Goal: Information Seeking & Learning: Learn about a topic

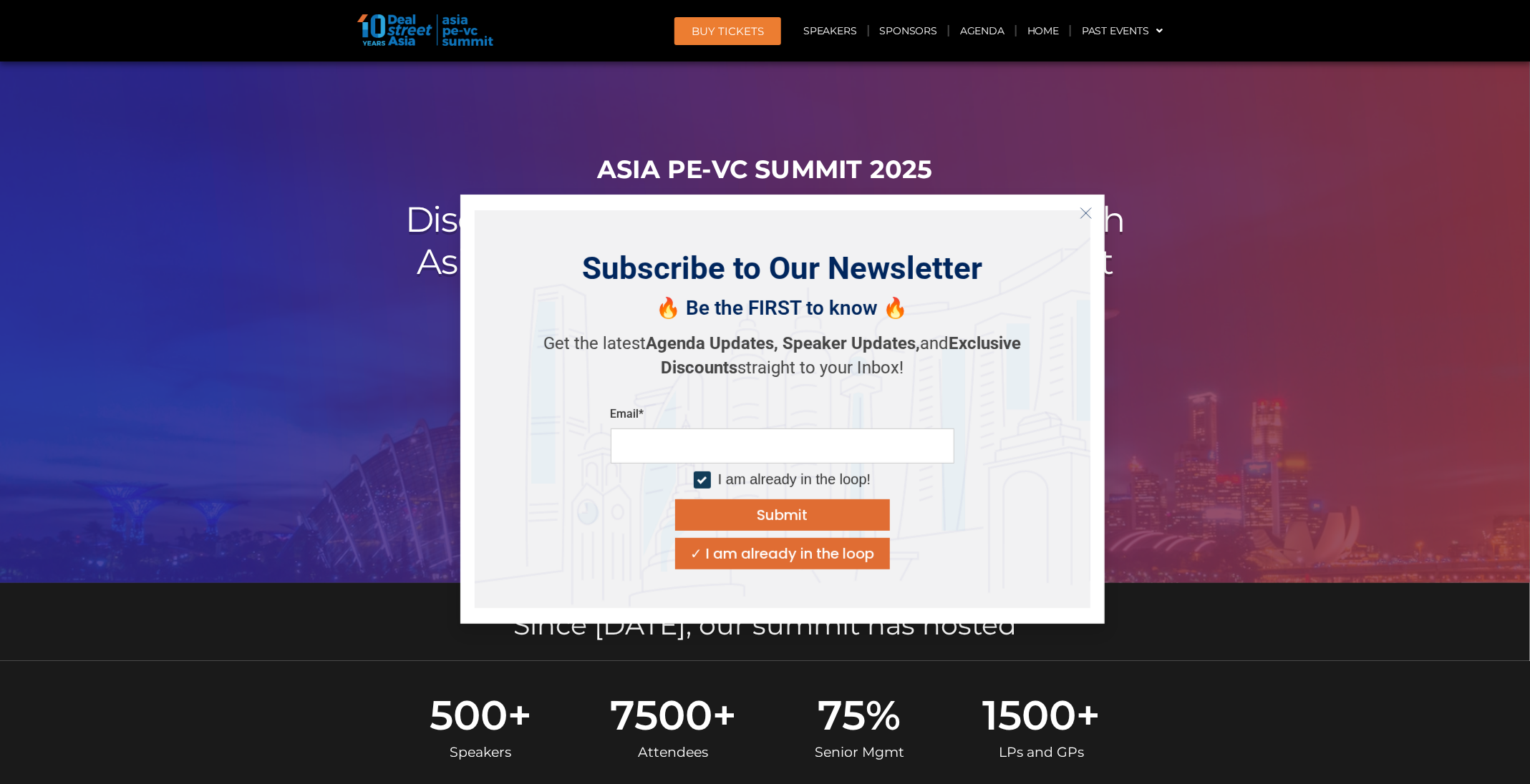
click at [1019, 224] on button "Close" at bounding box center [1086, 213] width 23 height 23
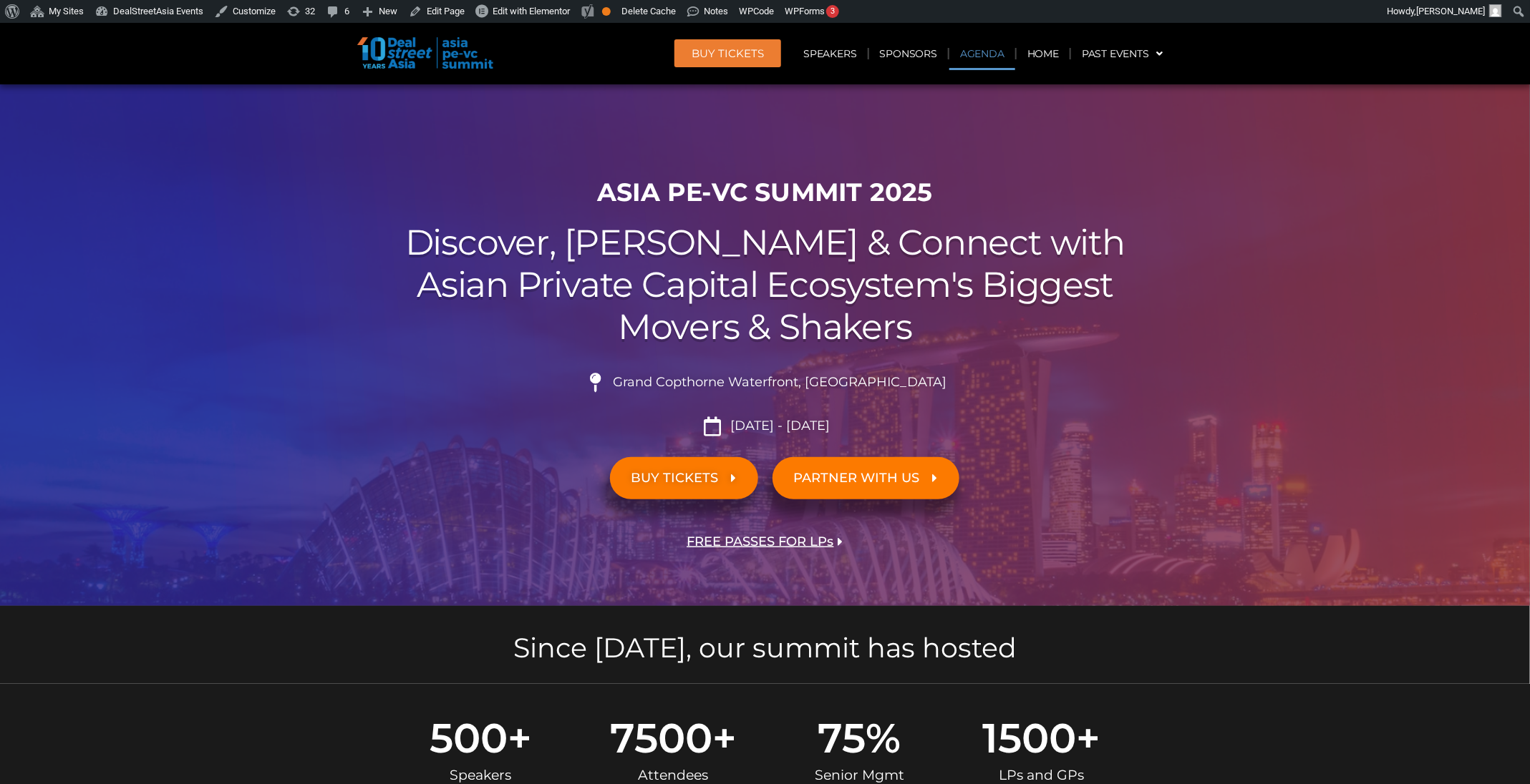
click at [999, 57] on link "Agenda" at bounding box center [982, 53] width 66 height 33
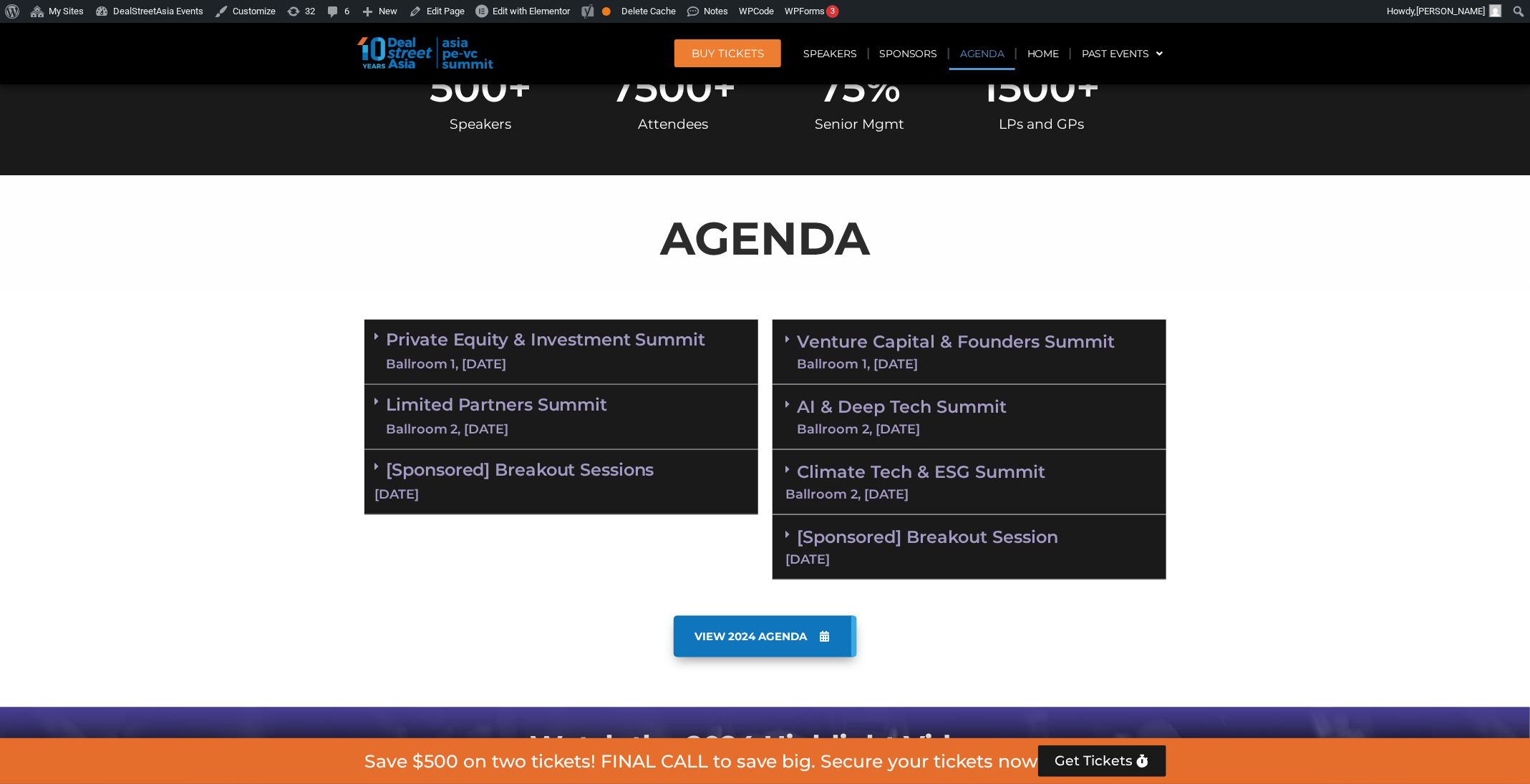
scroll to position [749, 0]
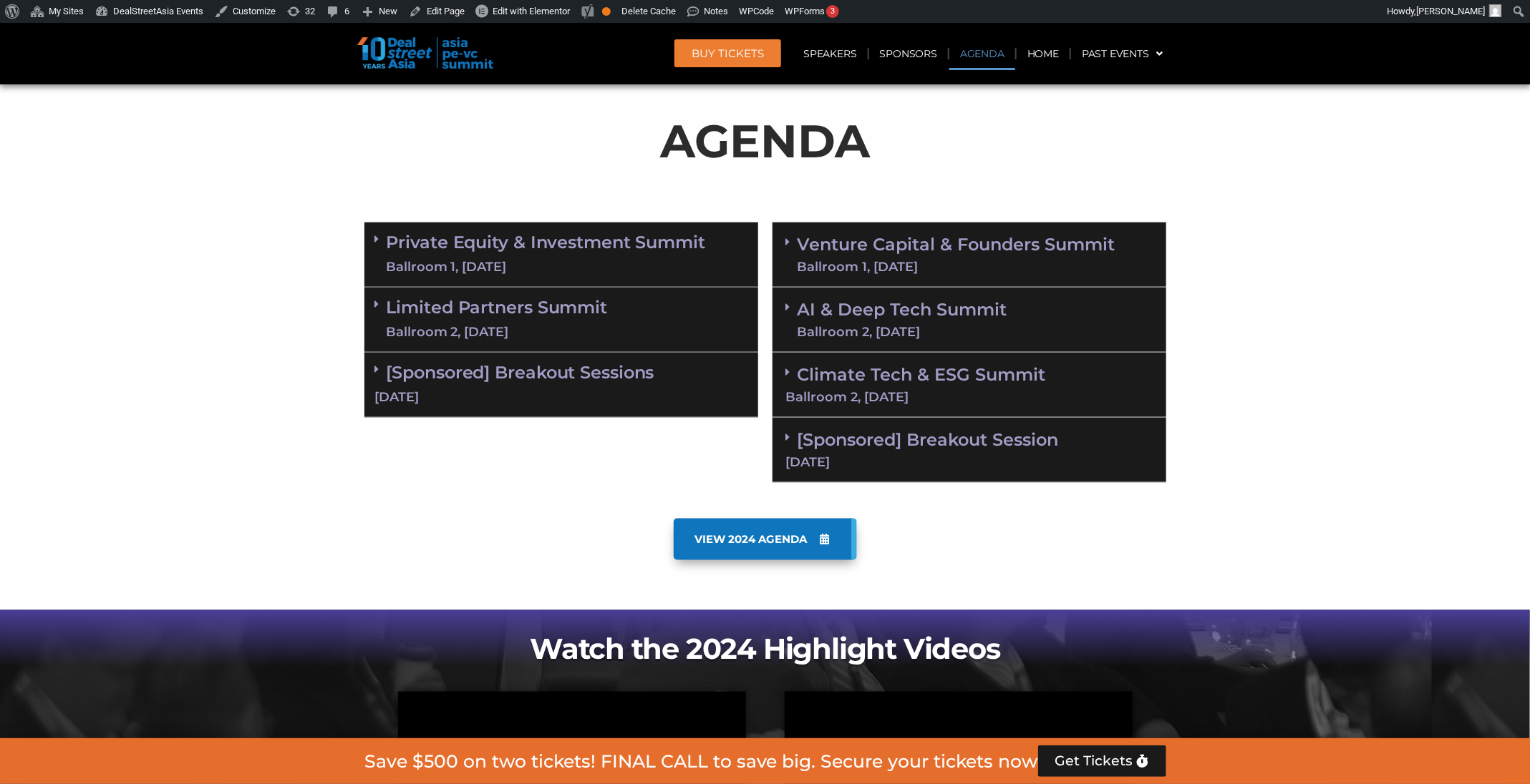
click at [947, 296] on div "AI & Deep Tech Summit Ballroom 2, [DATE]" at bounding box center [969, 320] width 394 height 65
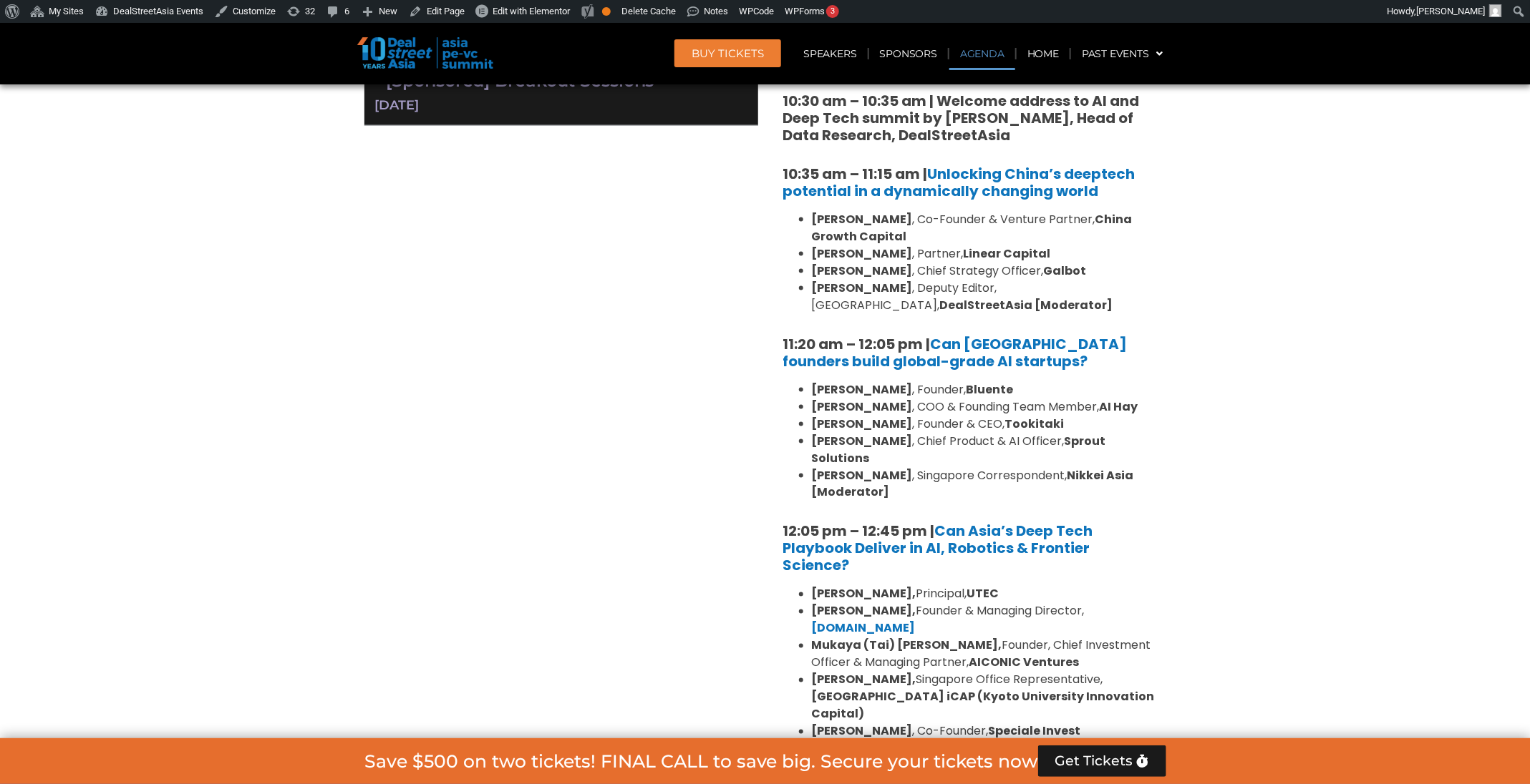
scroll to position [1021, 0]
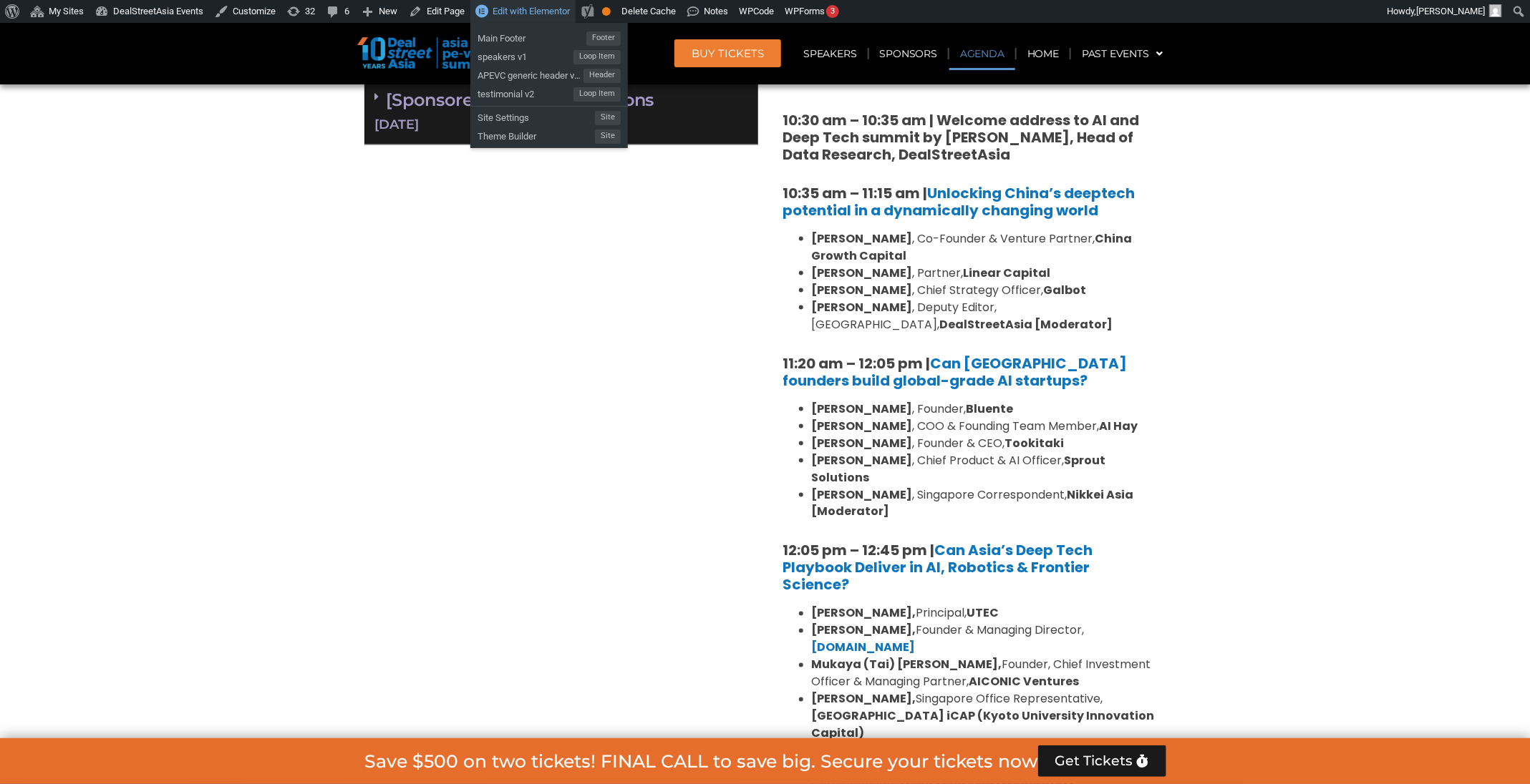
click at [501, 21] on link "Edit with Elementor" at bounding box center [523, 11] width 105 height 23
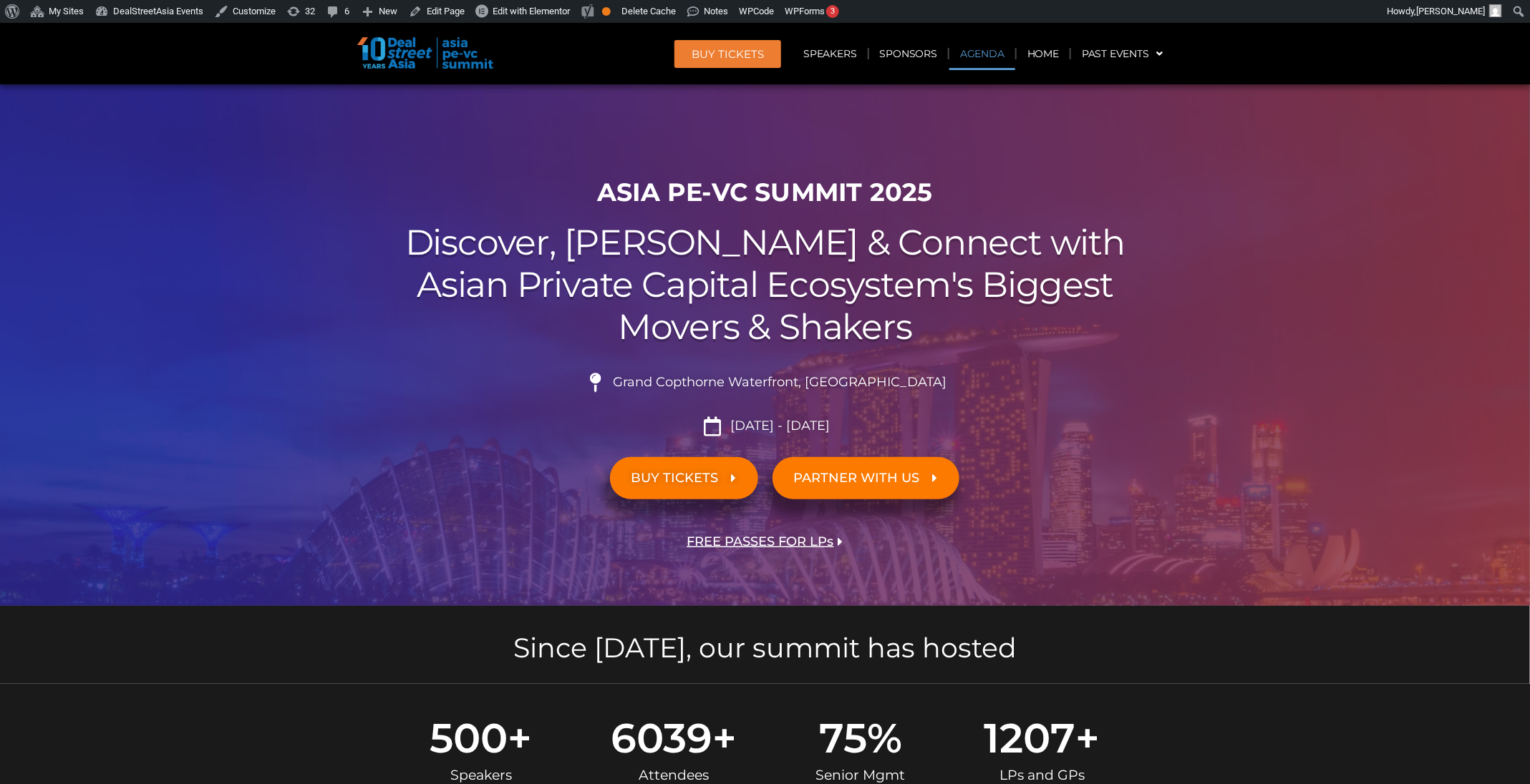
click at [976, 46] on link "Agenda" at bounding box center [982, 53] width 66 height 33
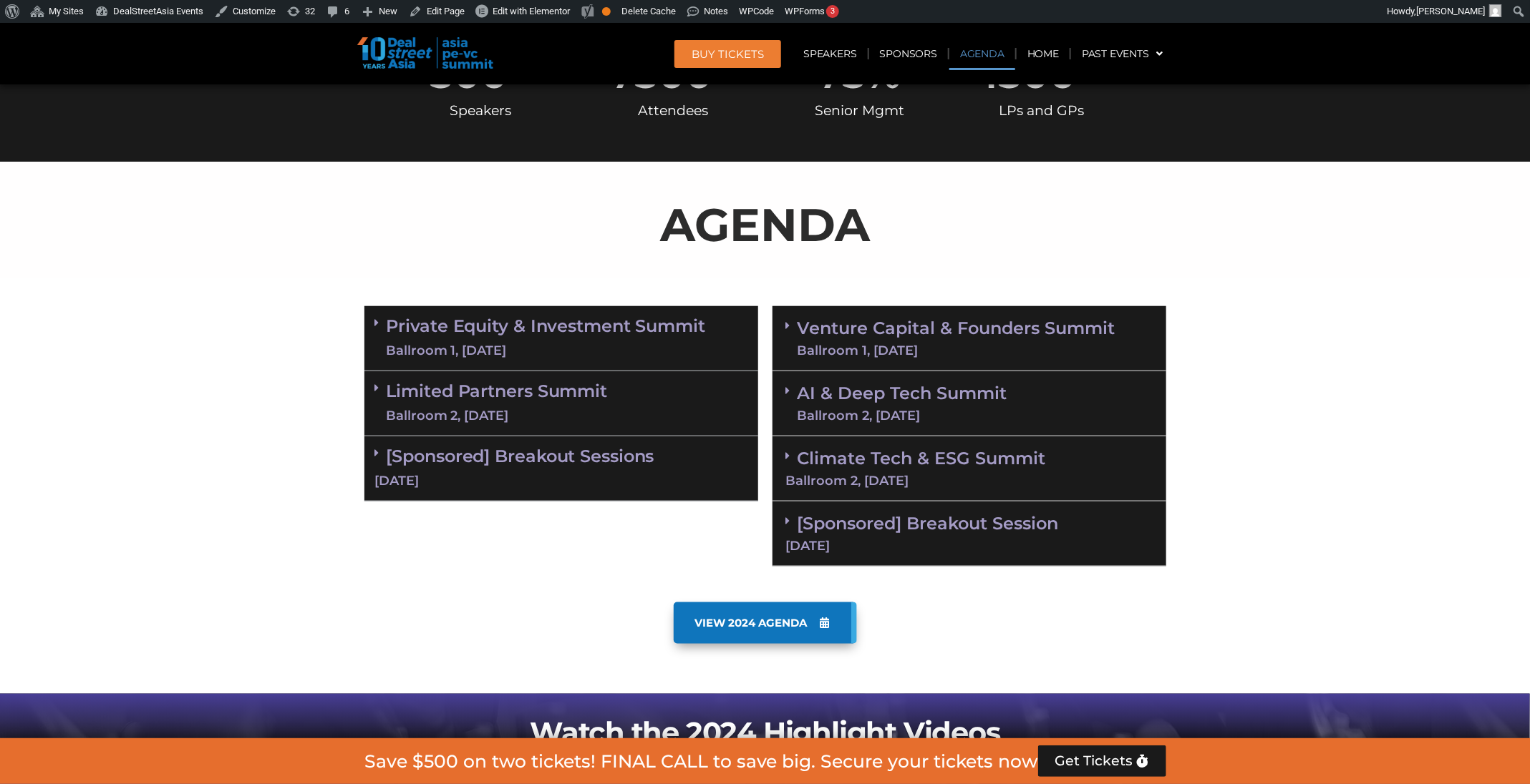
scroll to position [749, 0]
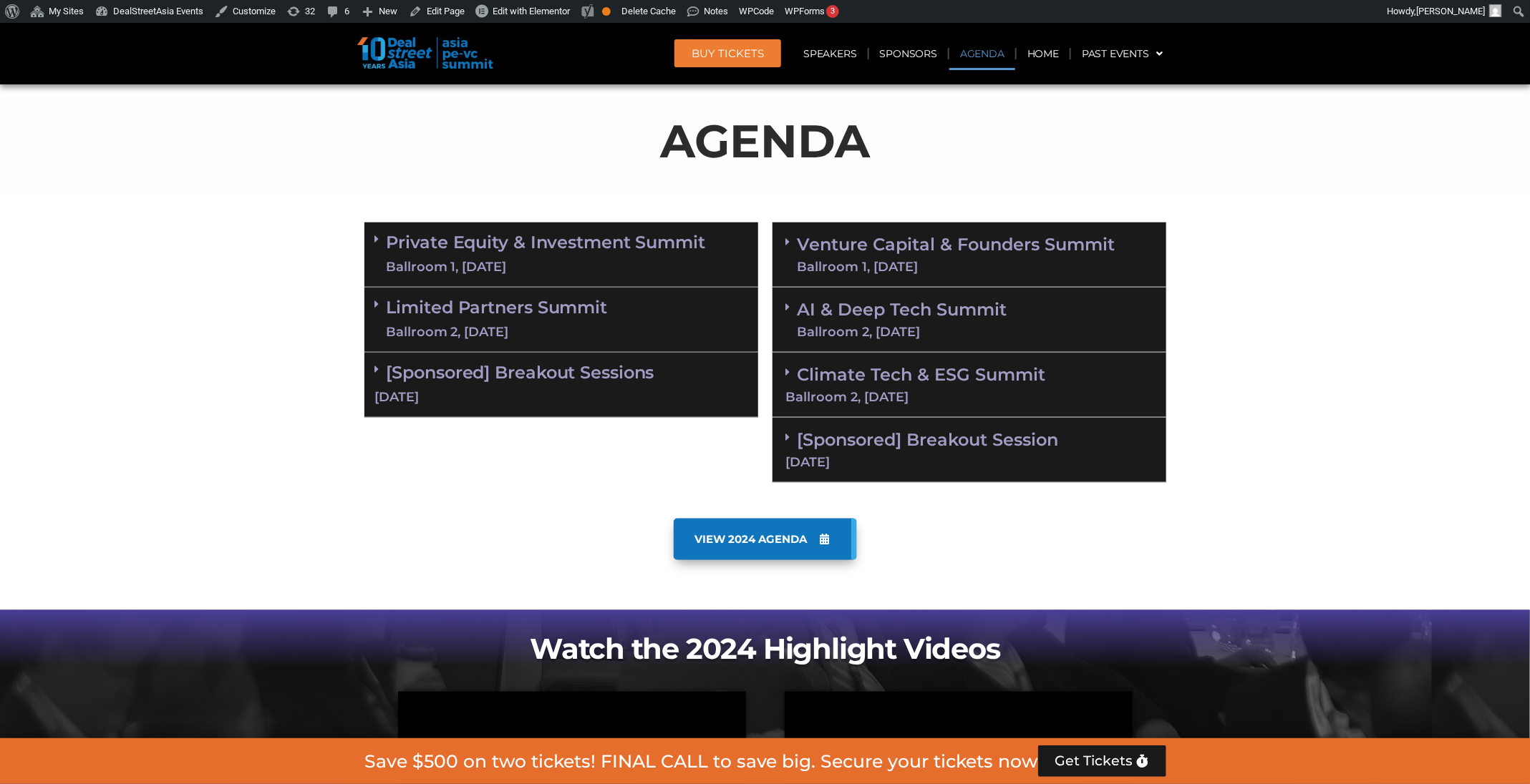
click at [927, 302] on link "AI & Deep Tech Summit Ballroom 2, [DATE]" at bounding box center [902, 320] width 209 height 37
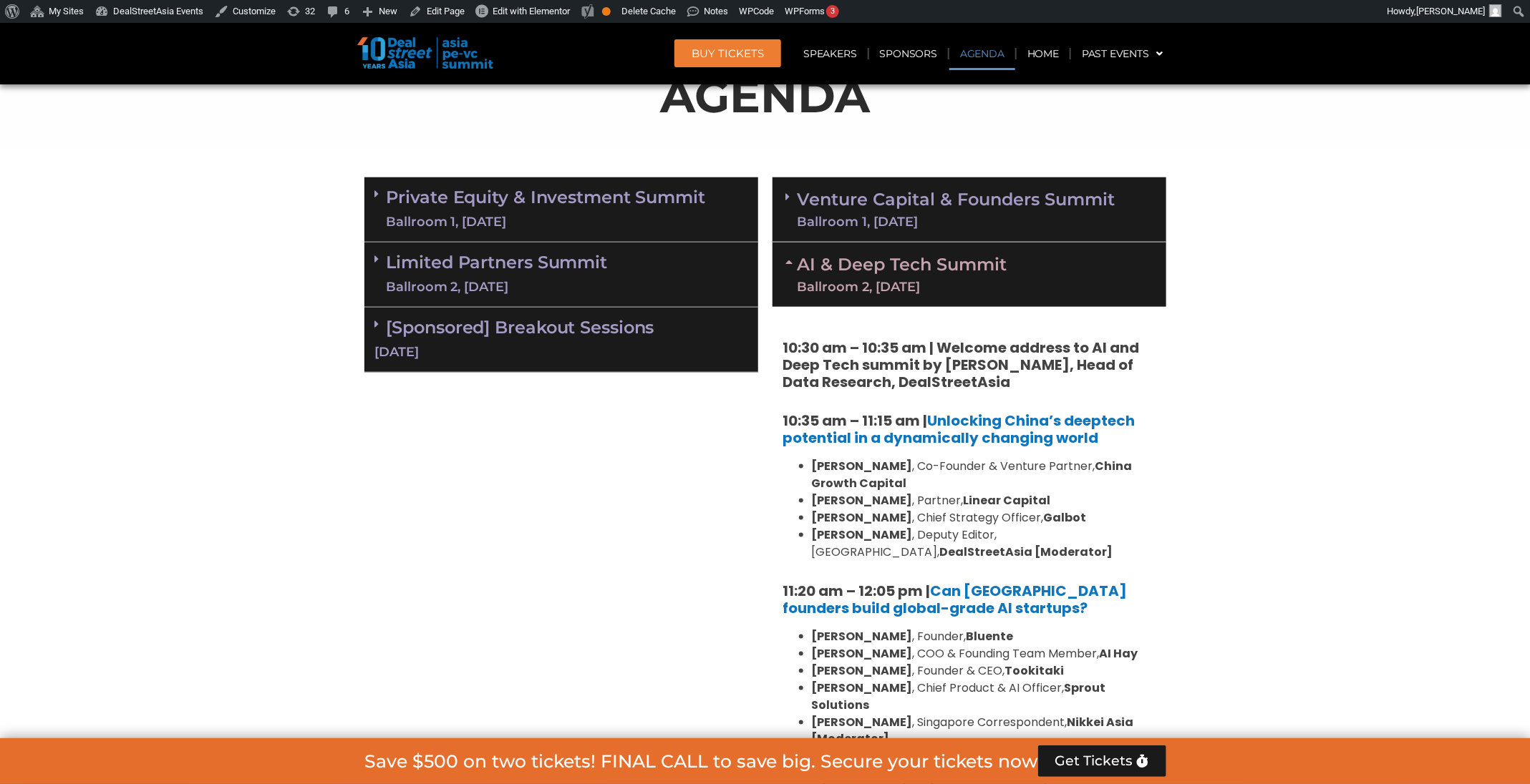
scroll to position [744, 0]
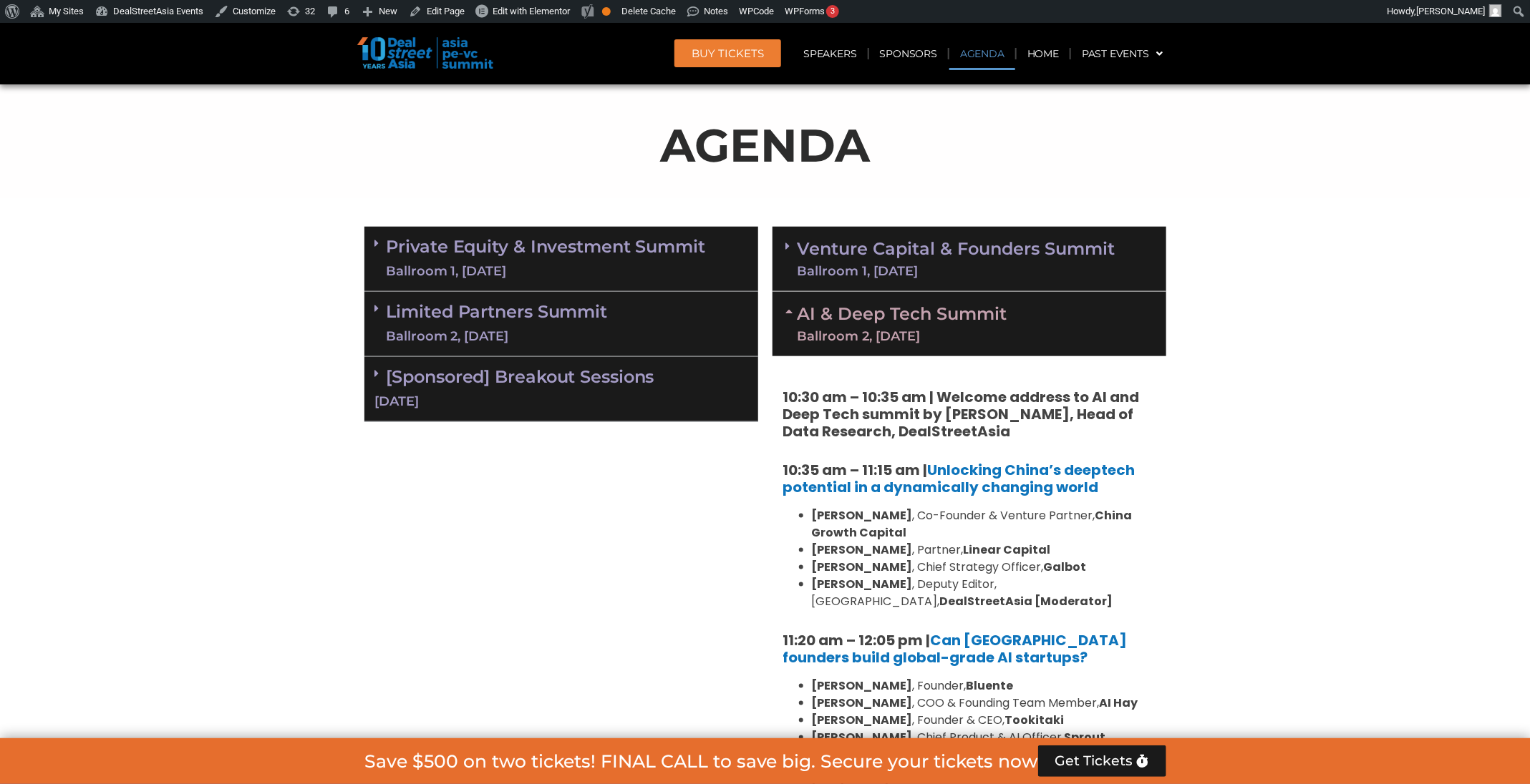
click at [923, 316] on link "AI & Deep Tech Summit Ballroom 2, [DATE]" at bounding box center [902, 324] width 209 height 37
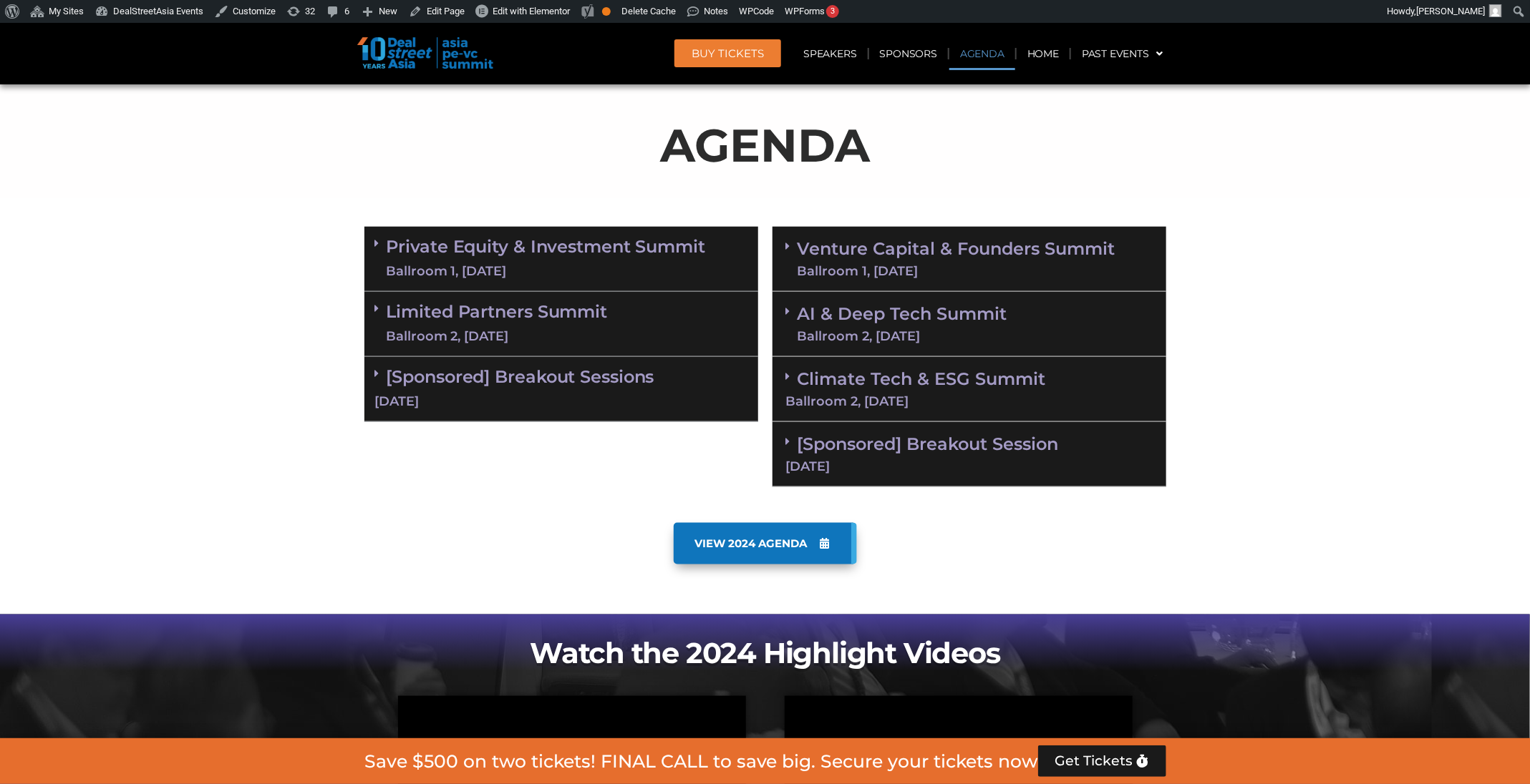
click at [919, 388] on link "Climate Tech & ESG Summit Ballroom 2, [DATE]" at bounding box center [969, 388] width 366 height 39
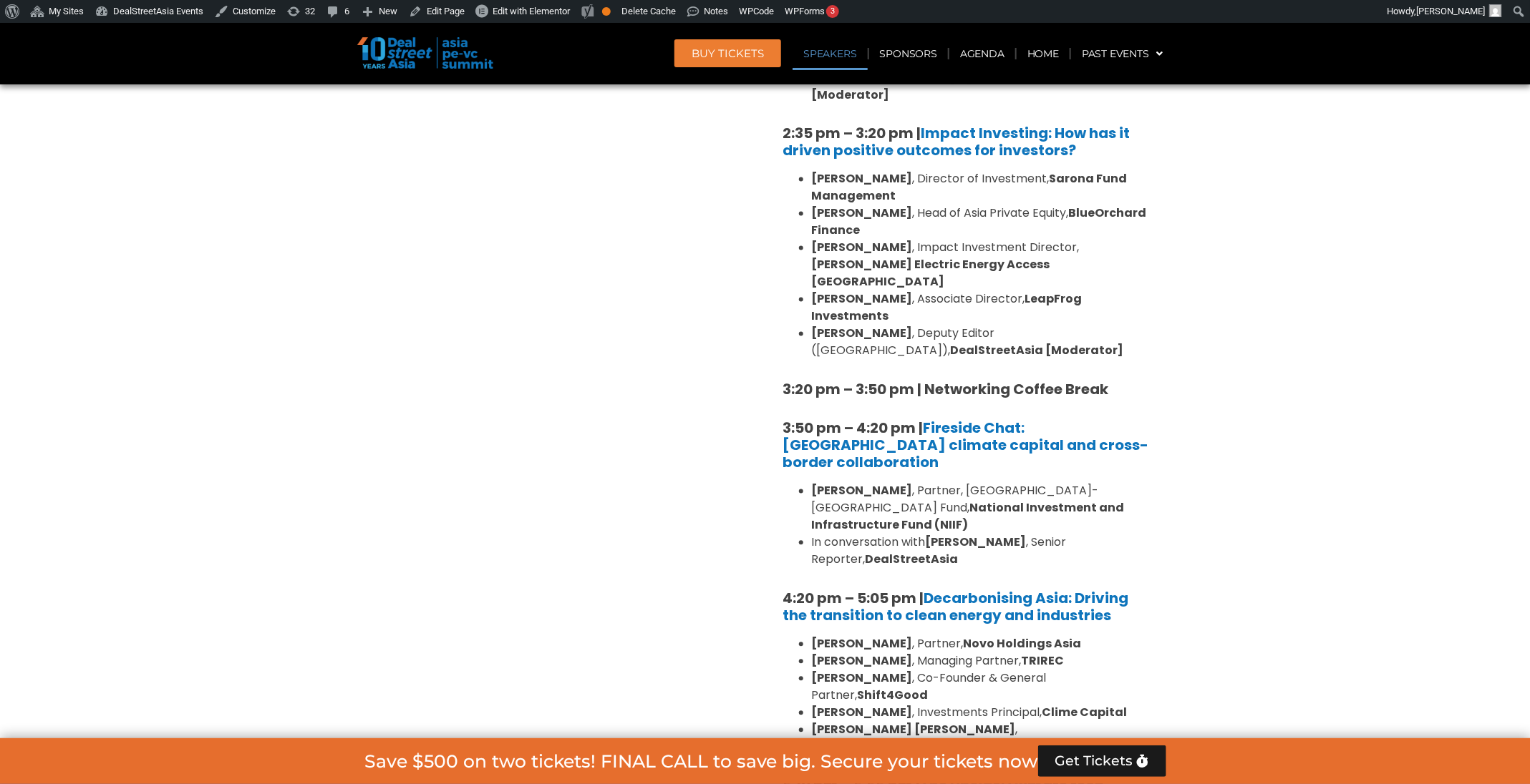
scroll to position [1359, 0]
